Goal: Check status

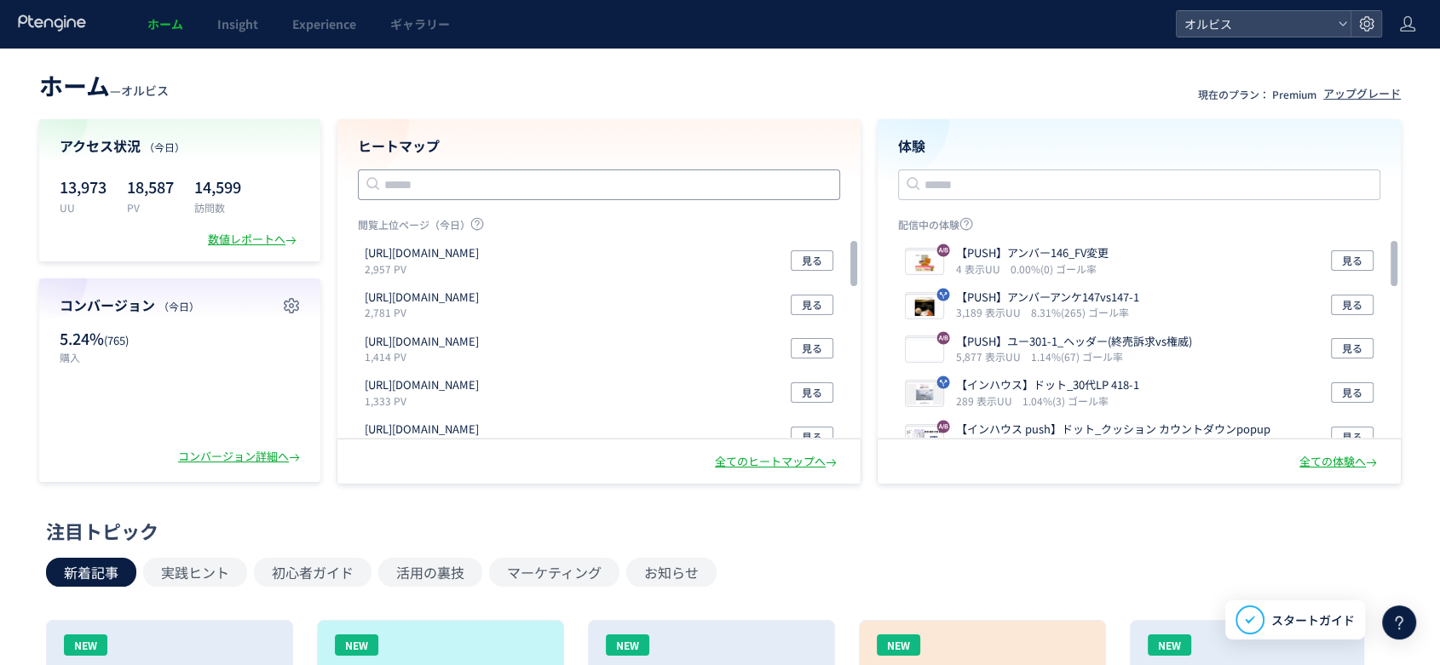
click at [440, 181] on input "text" at bounding box center [599, 185] width 482 height 31
paste input "**********"
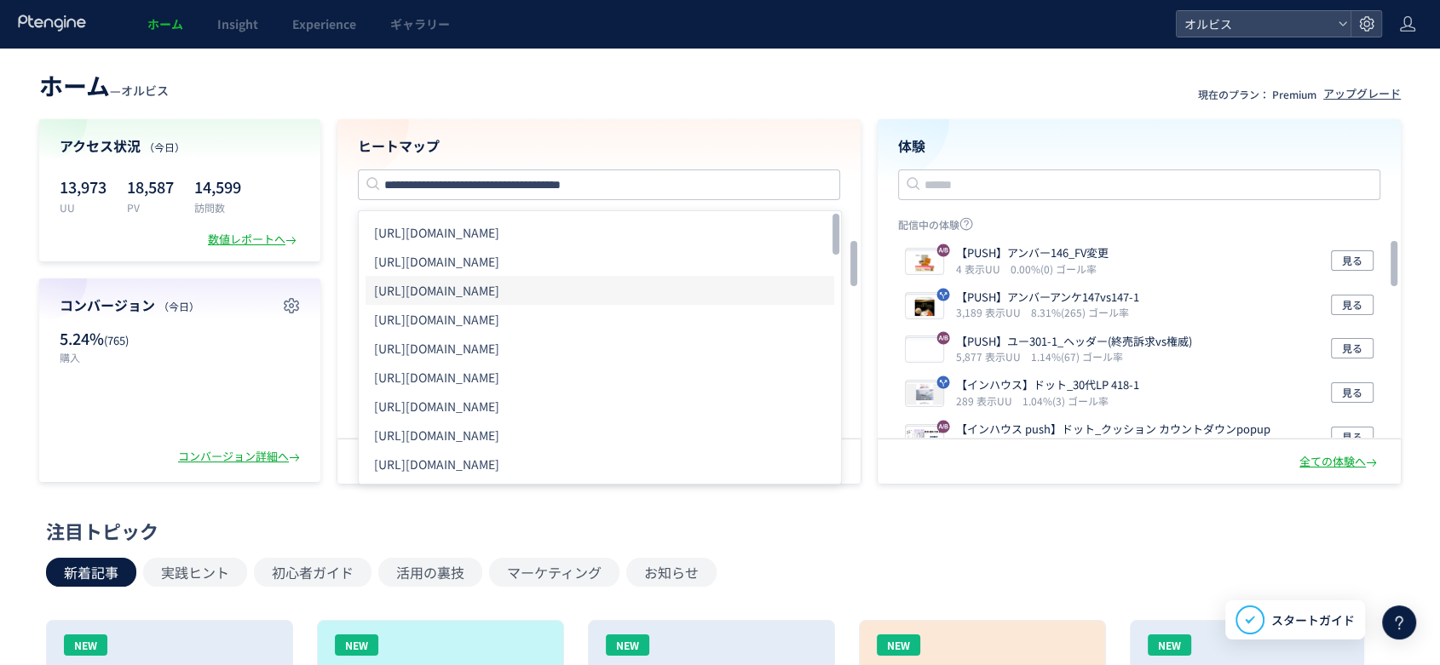
click at [605, 289] on li "[URL][DOMAIN_NAME]" at bounding box center [599, 290] width 469 height 29
type input "**********"
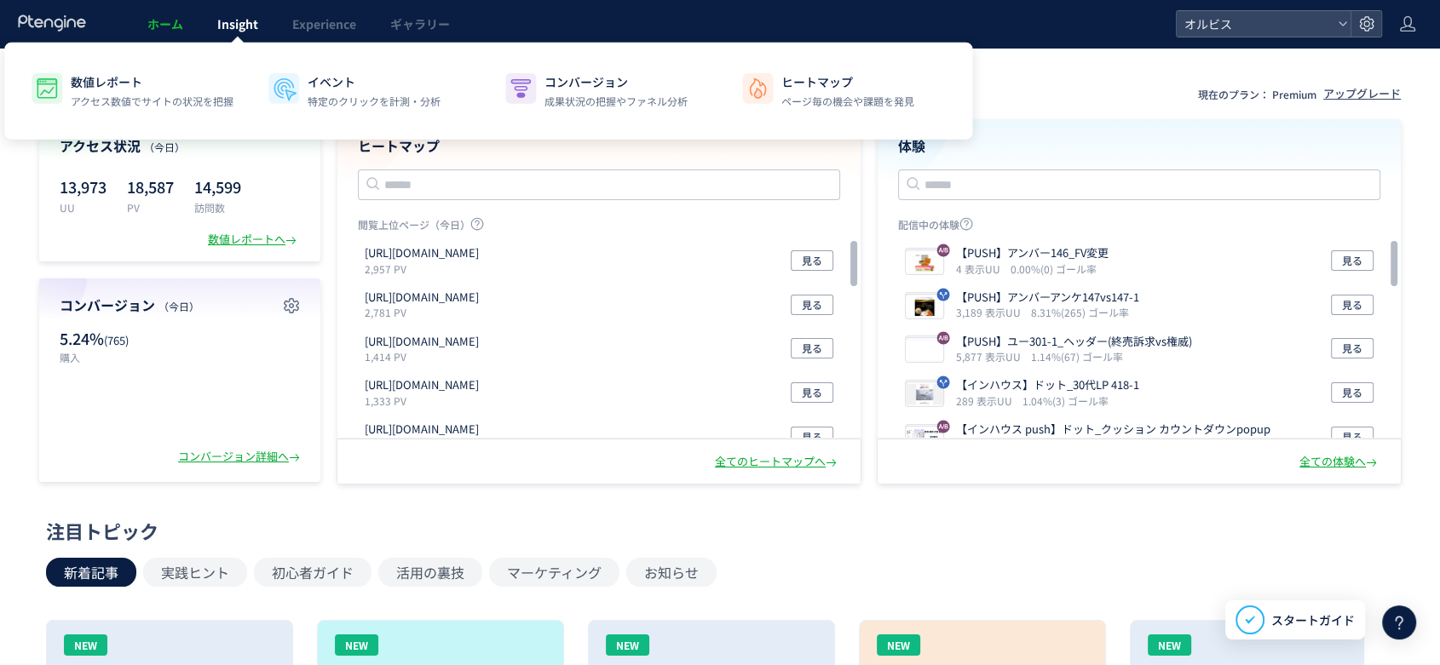
click at [233, 27] on span "Insight" at bounding box center [237, 23] width 41 height 17
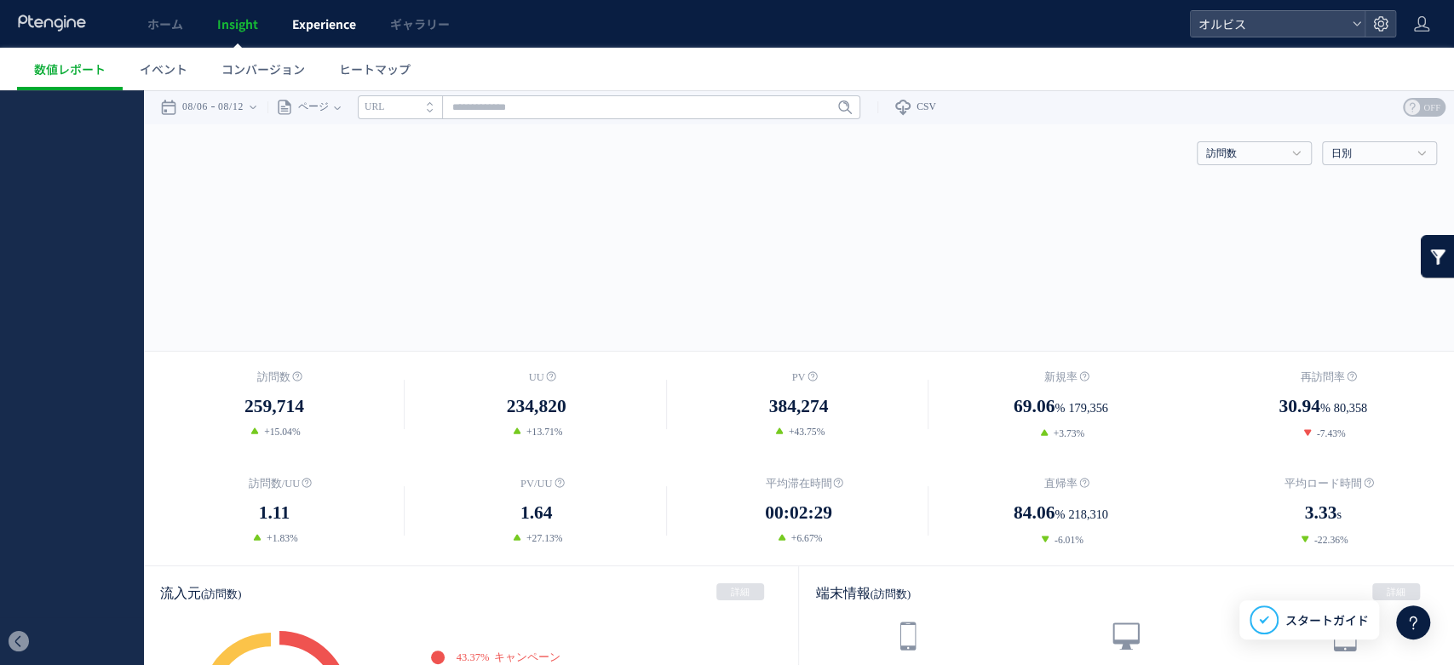
click at [327, 30] on span "Experience" at bounding box center [324, 23] width 64 height 17
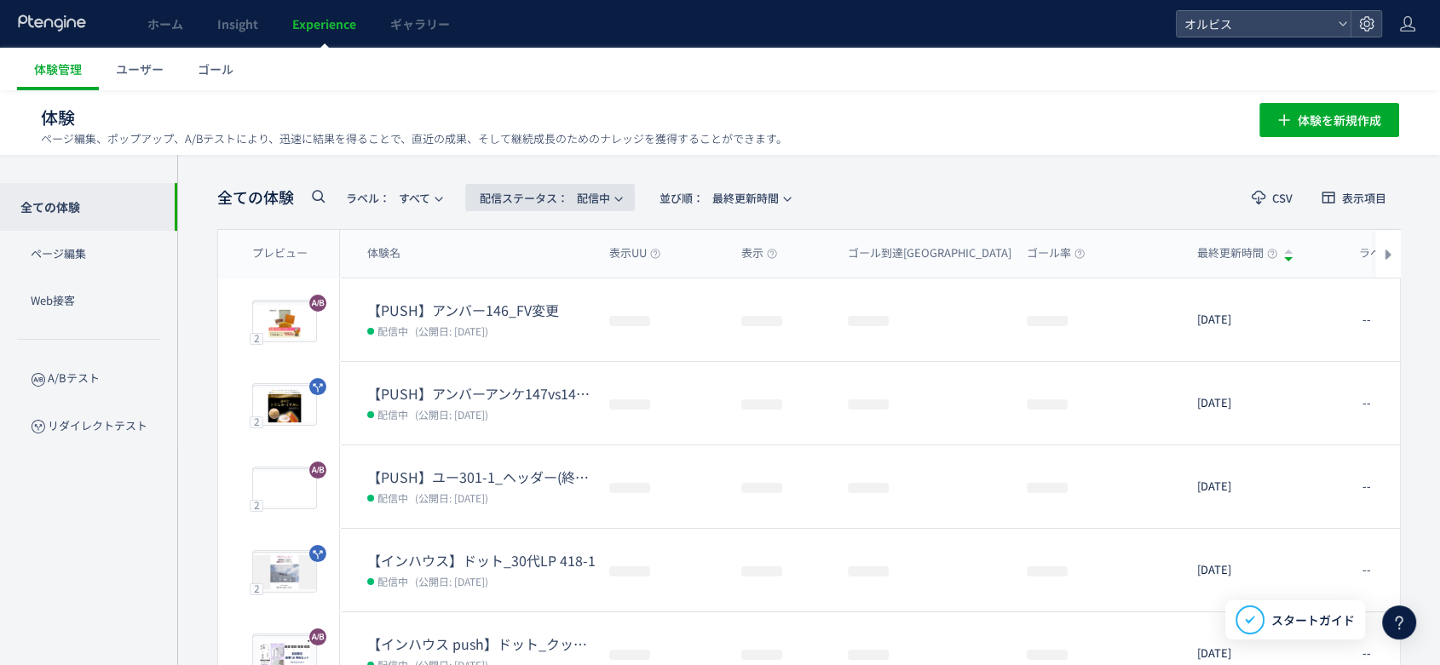
click at [610, 203] on span "配信ステータス​： 配信中" at bounding box center [545, 198] width 130 height 28
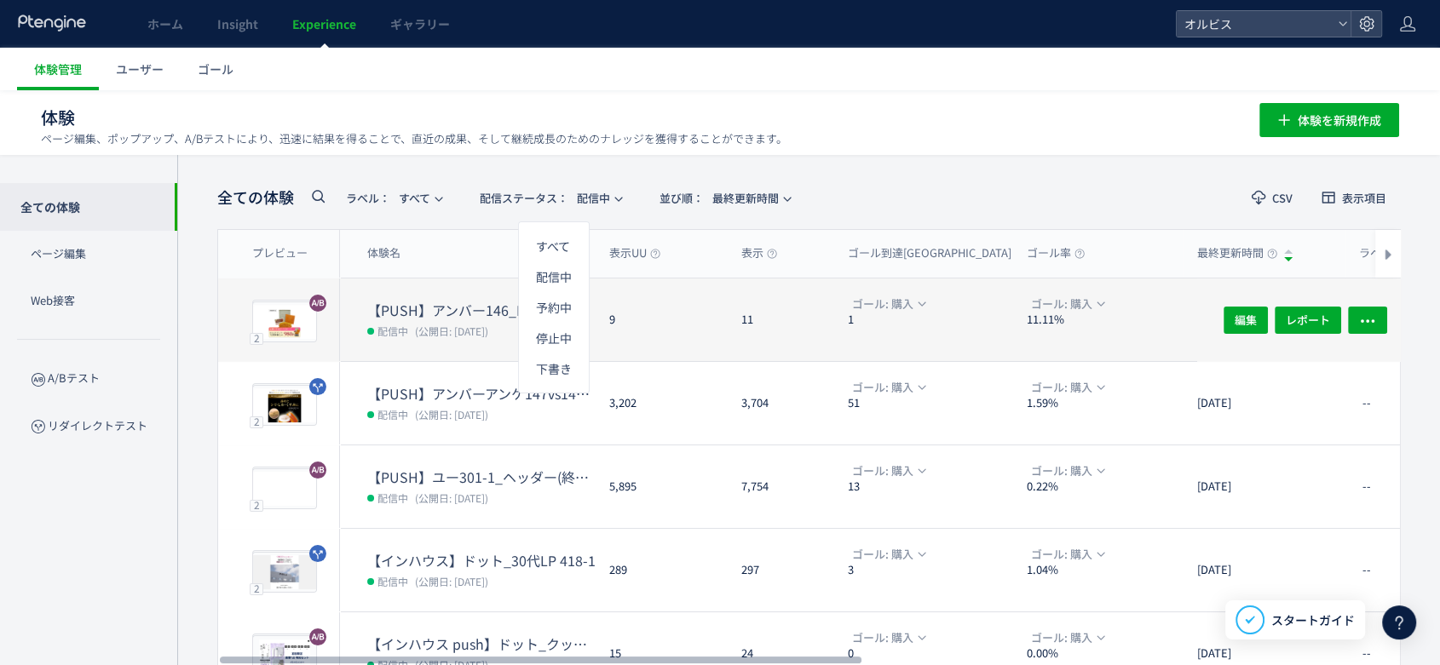
click at [434, 313] on dt "【PUSH】アンバー146_FV変更" at bounding box center [481, 311] width 228 height 20
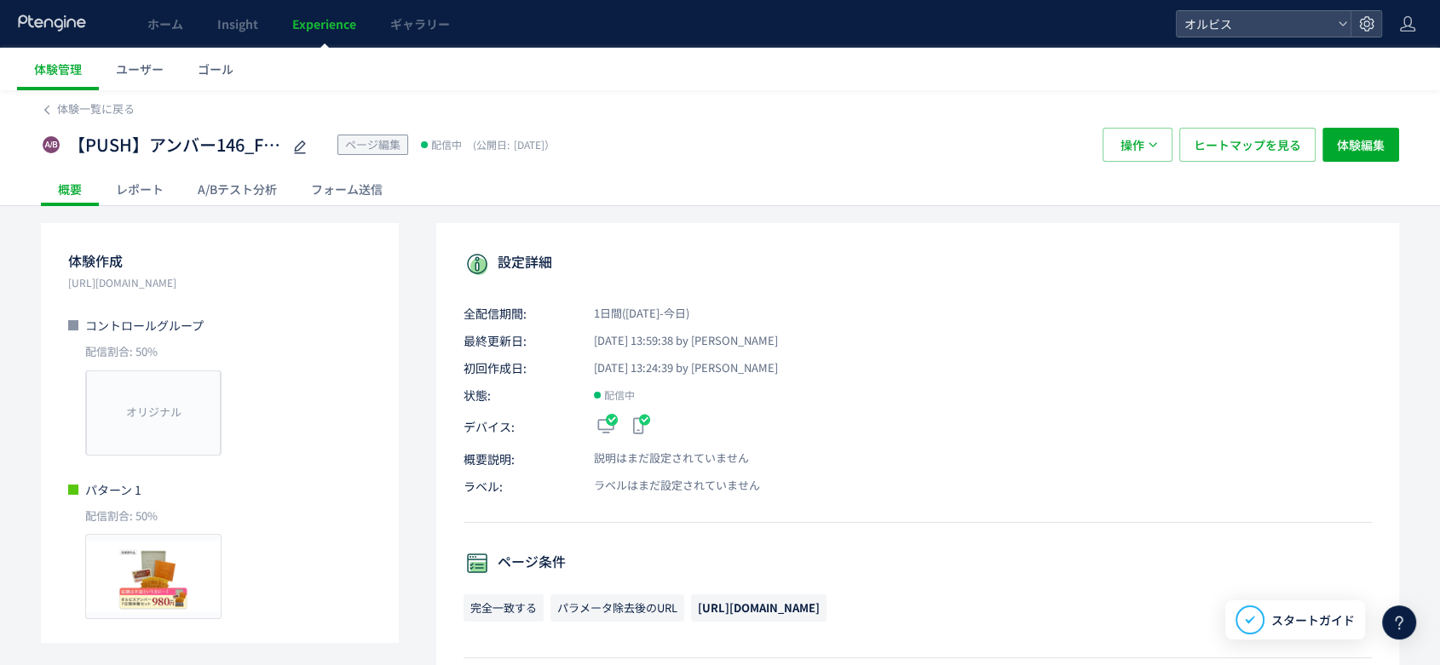
scroll to position [117, 0]
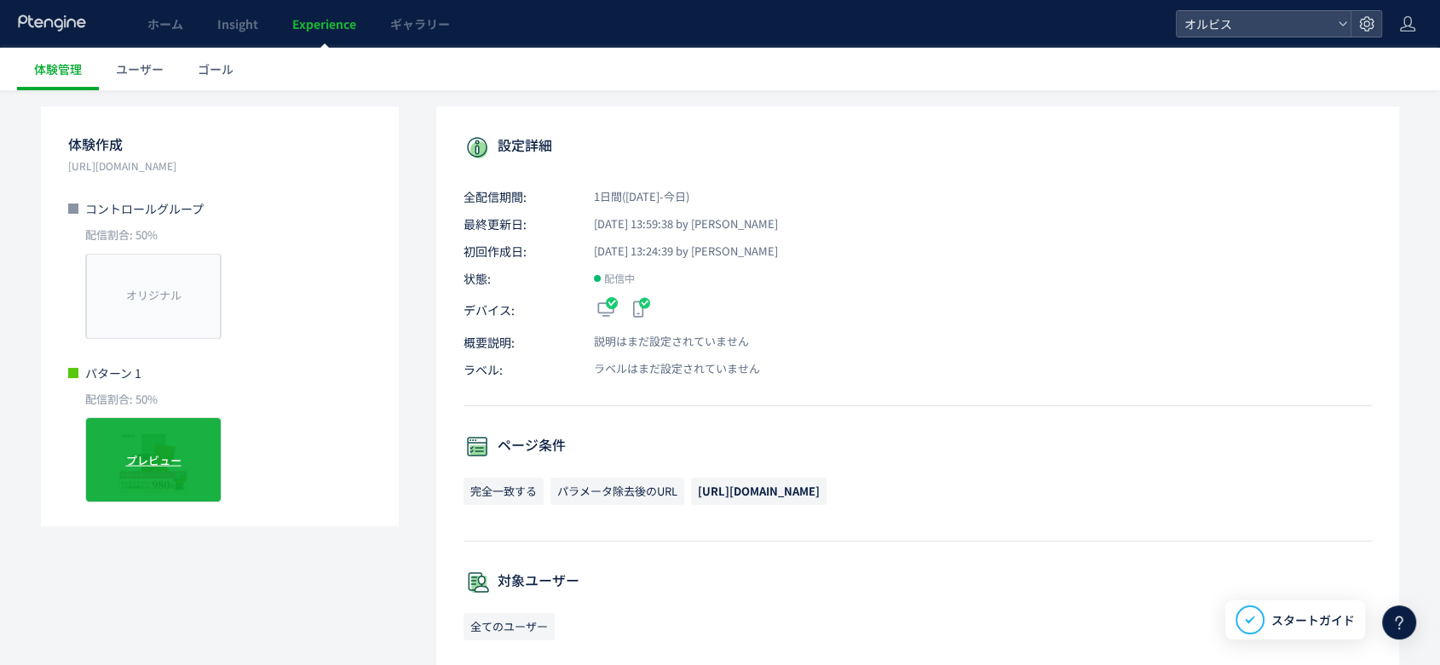
click at [170, 446] on div "プレビュー" at bounding box center [153, 459] width 136 height 85
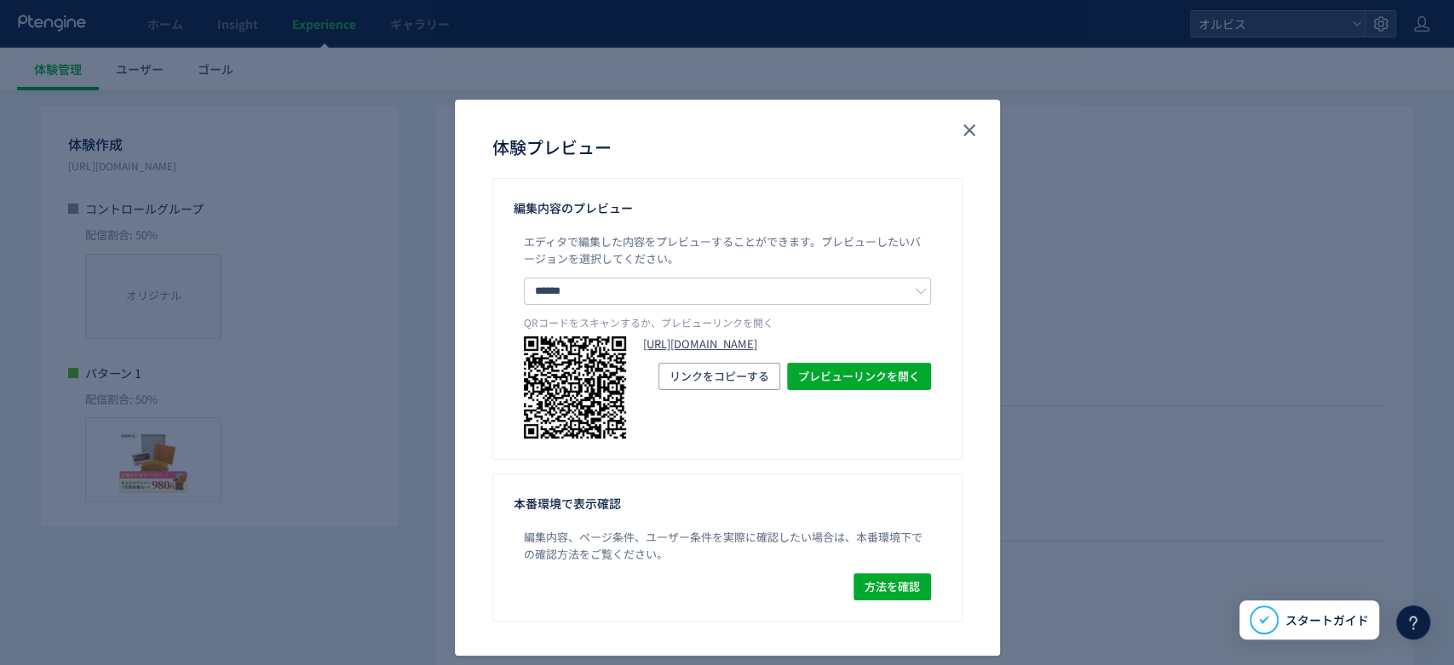
click at [709, 339] on link "[URL][DOMAIN_NAME]" at bounding box center [787, 345] width 288 height 16
click at [959, 130] on icon "close" at bounding box center [969, 130] width 20 height 20
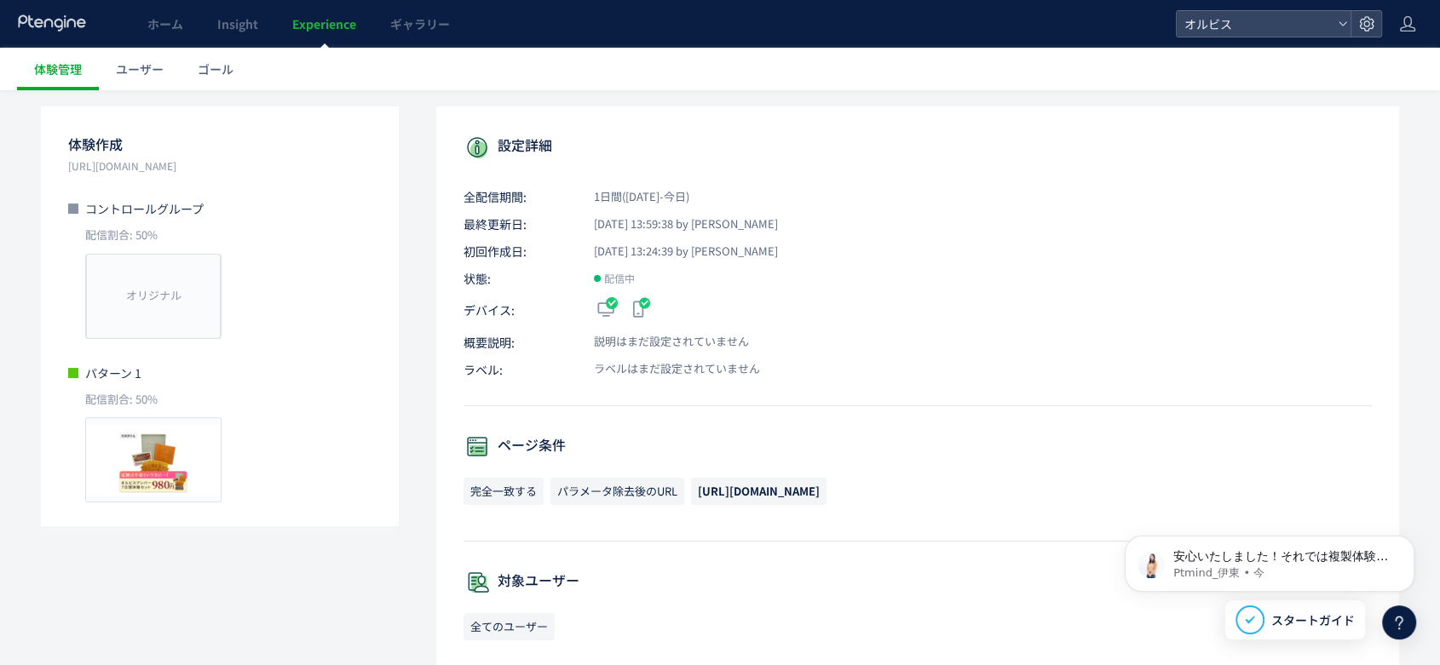
scroll to position [0, 0]
